Goal: Navigation & Orientation: Find specific page/section

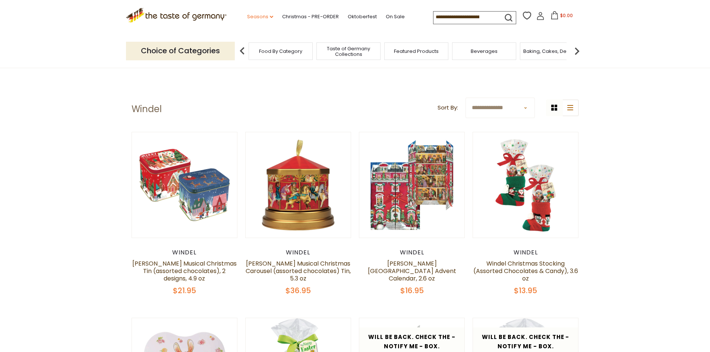
click at [267, 18] on link "Seasons dropdown_arrow" at bounding box center [260, 17] width 26 height 8
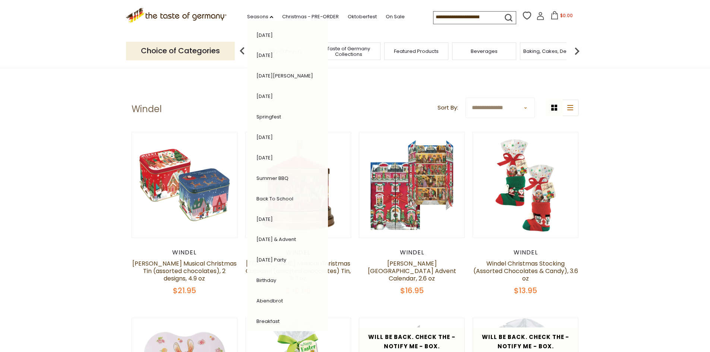
scroll to position [71, 0]
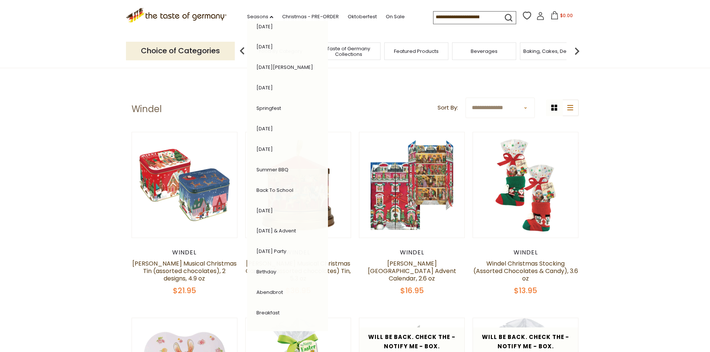
click at [418, 24] on div "Seasons dropdown_arrow All Seasons Recipes Game Day Valentine's Day Karneval St…" at bounding box center [330, 17] width 206 height 15
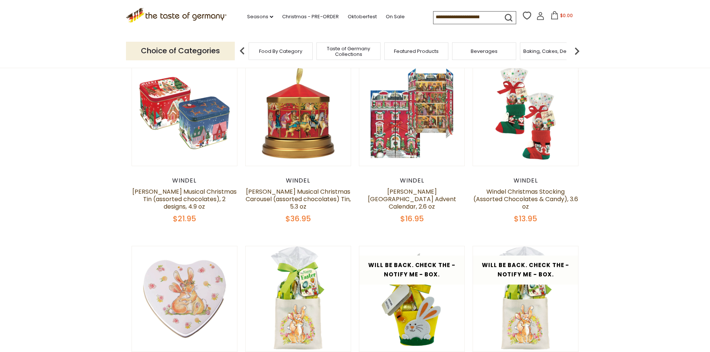
scroll to position [0, 0]
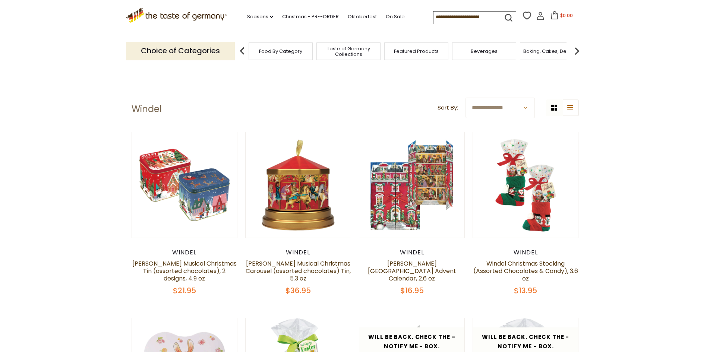
click at [423, 56] on div "Featured Products" at bounding box center [416, 51] width 64 height 18
click at [428, 54] on div "Featured Products" at bounding box center [416, 51] width 64 height 18
click at [416, 51] on span "Featured Products" at bounding box center [412, 51] width 45 height 6
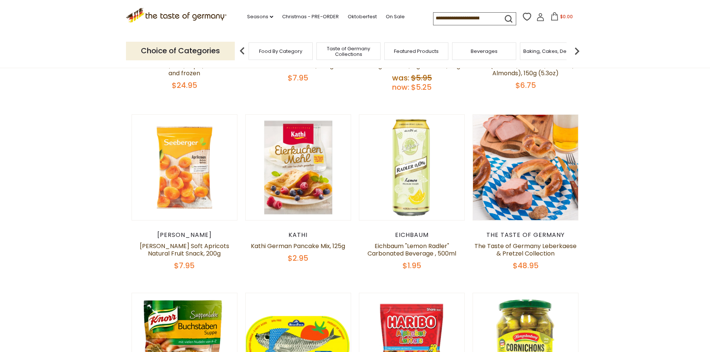
scroll to position [224, 0]
